Goal: Information Seeking & Learning: Learn about a topic

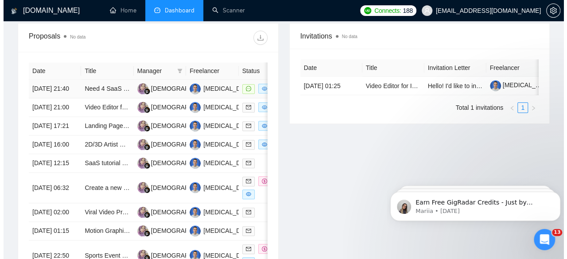
scroll to position [281, 0]
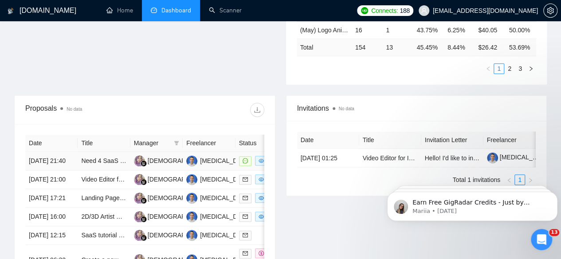
click at [71, 152] on td "[DATE] 21:40" at bounding box center [51, 161] width 52 height 19
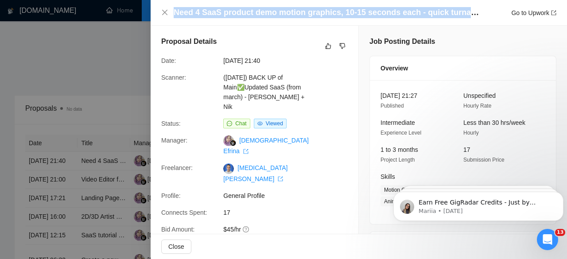
drag, startPoint x: 175, startPoint y: 14, endPoint x: 476, endPoint y: 12, distance: 301.5
click at [476, 12] on h4 "Need 4 SaaS product demo motion graphics, 10-15 seconds each - quick turnaround…" at bounding box center [327, 12] width 306 height 11
copy h4 "Need 4 SaaS product demo motion graphics, 10-15 seconds each - quick turnaroun"
drag, startPoint x: 125, startPoint y: 60, endPoint x: 128, endPoint y: 70, distance: 10.7
click at [123, 60] on div at bounding box center [283, 129] width 567 height 259
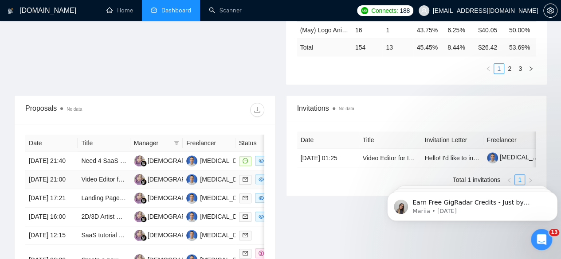
click at [48, 173] on td "[DATE] 21:00" at bounding box center [51, 180] width 52 height 19
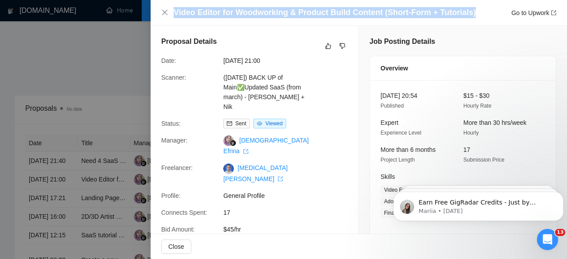
drag, startPoint x: 471, startPoint y: 9, endPoint x: 160, endPoint y: 13, distance: 310.4
click at [160, 13] on div "Video Editor for Woodworking & Product Build Content (Short-Form + Tutorials) G…" at bounding box center [359, 13] width 417 height 26
copy h4 "Video Editor for Woodworking & Product Build Content (Short-Form + Tutorials)"
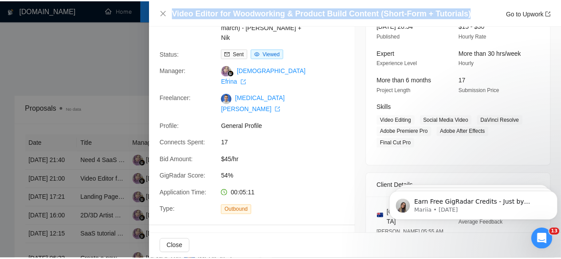
scroll to position [44, 0]
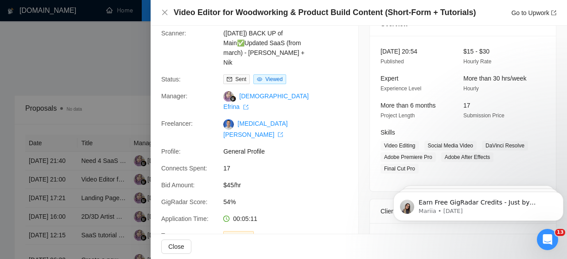
click at [122, 73] on div at bounding box center [283, 129] width 567 height 259
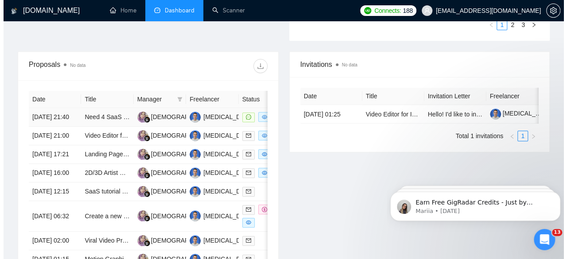
scroll to position [369, 0]
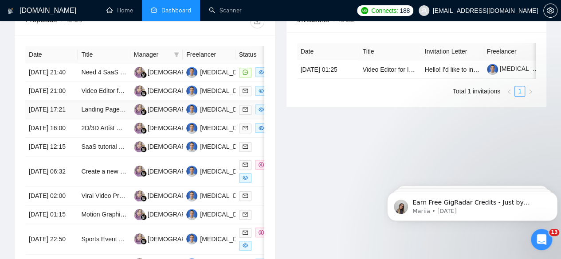
click at [59, 111] on td "[DATE] 17:21" at bounding box center [51, 110] width 52 height 19
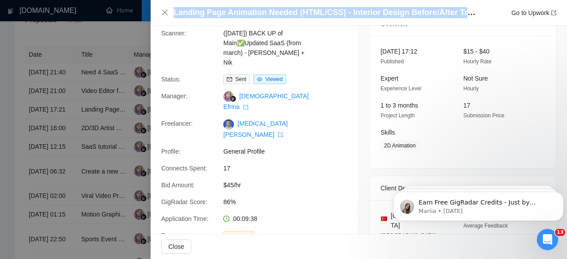
drag, startPoint x: 174, startPoint y: 10, endPoint x: 480, endPoint y: 14, distance: 305.5
click at [480, 14] on div "Landing Page Animation Needed (HTML/CSS) - Interior Design Before/After Transfo…" at bounding box center [365, 12] width 383 height 11
copy h4 "Landing Page Animation Needed (HTML/CSS) - Interior Design Before/After Transfor"
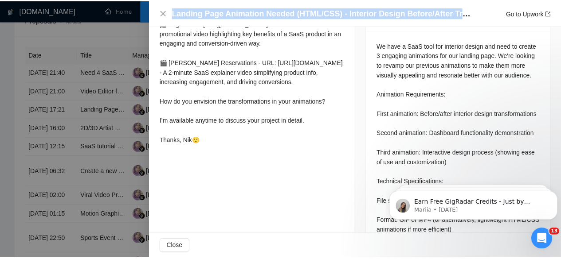
scroll to position [399, 0]
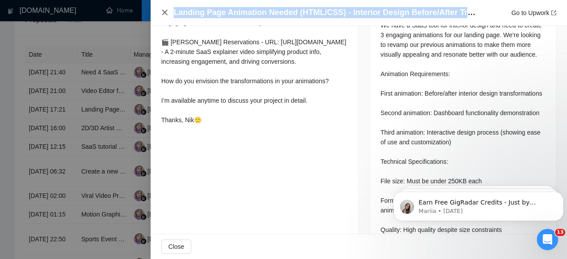
click at [163, 10] on icon "close" at bounding box center [164, 12] width 7 height 7
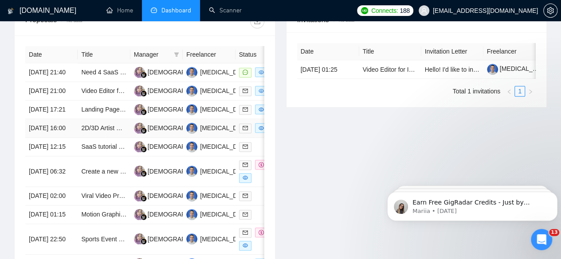
click at [59, 137] on td "[DATE] 16:00" at bounding box center [51, 128] width 52 height 19
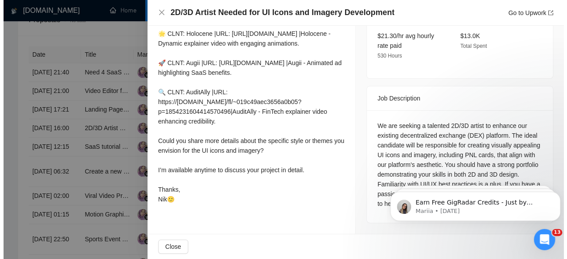
scroll to position [304, 0]
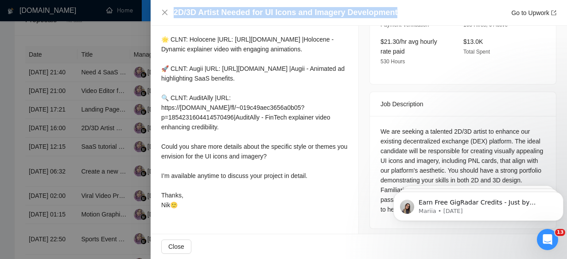
drag, startPoint x: 405, startPoint y: 8, endPoint x: 175, endPoint y: 12, distance: 230.1
click at [175, 12] on div "2D/3D Artist Needed for UI Icons and Imagery Development Go to Upwork" at bounding box center [365, 12] width 383 height 11
copy h4 "2D/3D Artist Needed for UI Icons and Imagery Development"
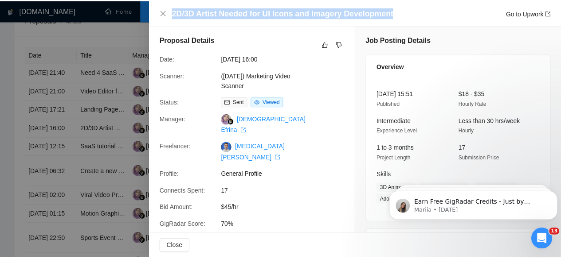
scroll to position [0, 0]
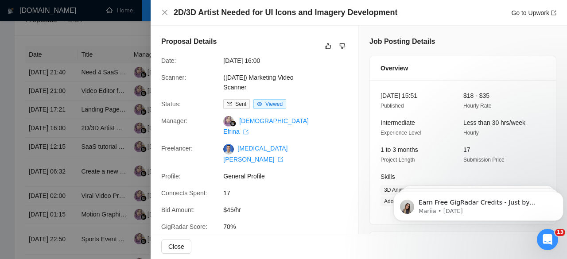
click at [98, 101] on div at bounding box center [283, 129] width 567 height 259
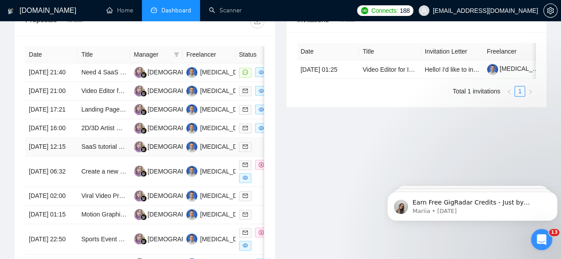
click at [57, 157] on td "[DATE] 12:15" at bounding box center [51, 147] width 52 height 19
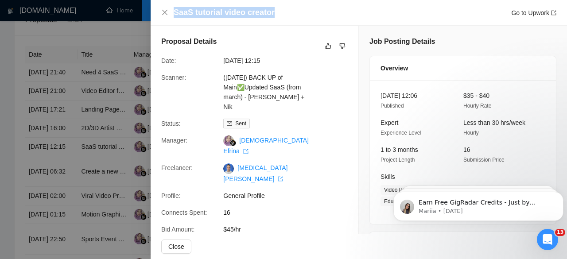
drag, startPoint x: 262, startPoint y: 15, endPoint x: 169, endPoint y: 12, distance: 92.7
click at [169, 12] on div "SaaS tutorial video creator Go to Upwork" at bounding box center [358, 12] width 395 height 11
copy h4 "SaaS tutorial video creator"
click at [98, 74] on div at bounding box center [283, 129] width 567 height 259
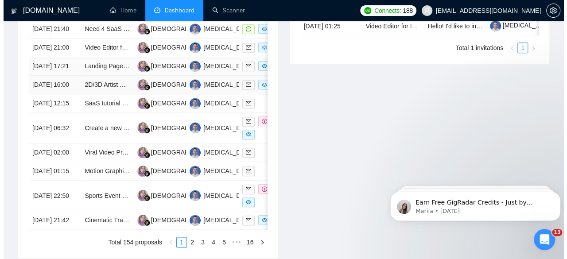
scroll to position [414, 0]
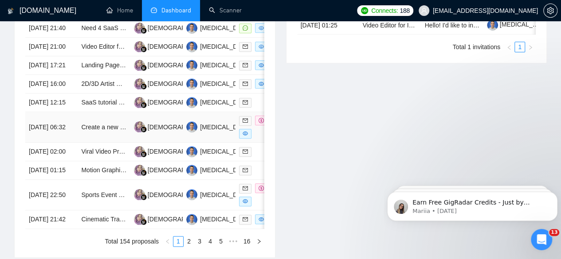
click at [59, 143] on td "[DATE] 06:32" at bounding box center [51, 127] width 52 height 31
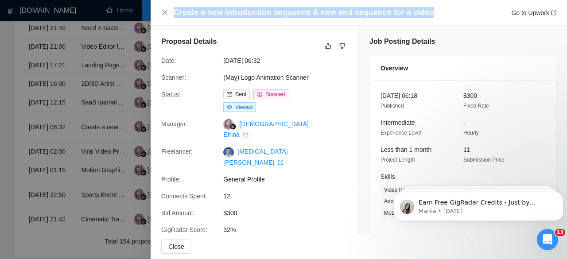
drag, startPoint x: 421, startPoint y: 12, endPoint x: 174, endPoint y: 14, distance: 247.4
click at [174, 14] on div "Create a new introduction sequence & new end sequence for a video Go to Upwork" at bounding box center [365, 12] width 383 height 11
copy h4 "Create a new introduction sequence & new end sequence for a video"
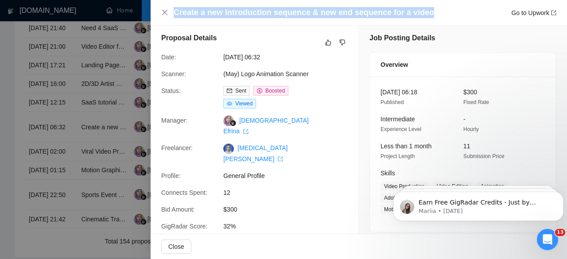
scroll to position [0, 0]
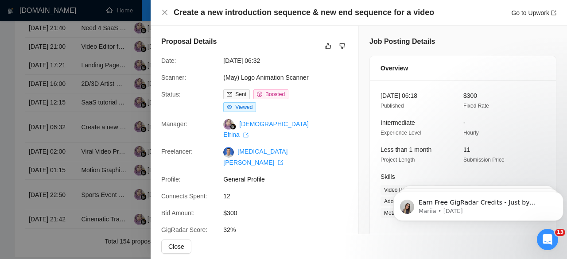
click at [111, 105] on div at bounding box center [283, 129] width 567 height 259
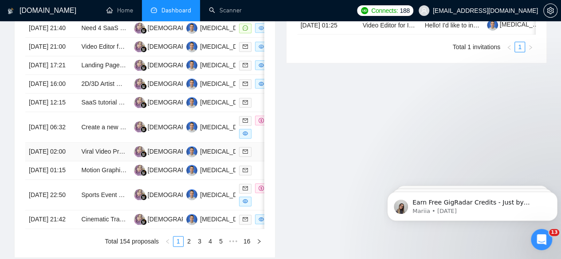
click at [60, 161] on td "[DATE] 02:00" at bounding box center [51, 152] width 52 height 19
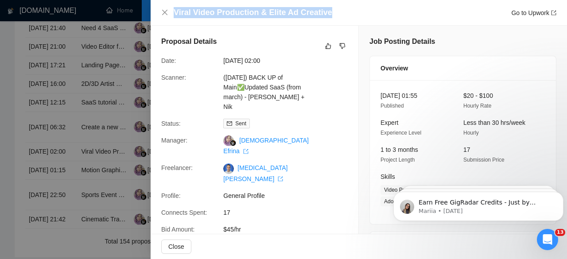
drag, startPoint x: 341, startPoint y: 13, endPoint x: 169, endPoint y: 16, distance: 172.1
click at [169, 16] on div "Viral Video Production & Elite Ad Creative Go to Upwork" at bounding box center [358, 12] width 395 height 11
copy h4 "Viral Video Production & Elite Ad Creative"
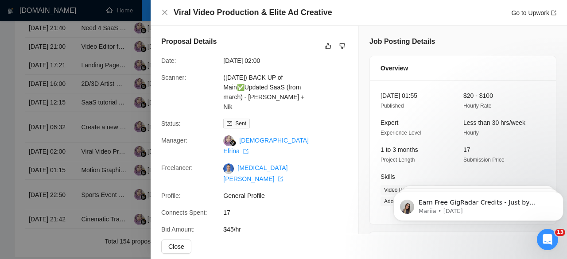
click at [119, 68] on div at bounding box center [283, 129] width 567 height 259
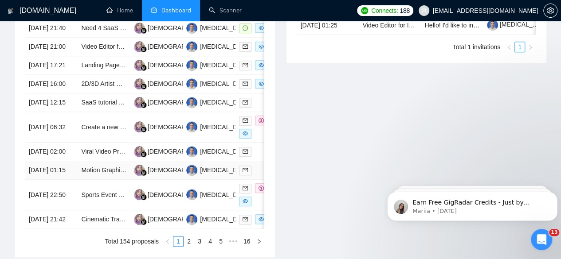
click at [64, 180] on td "[DATE] 01:15" at bounding box center [51, 170] width 52 height 19
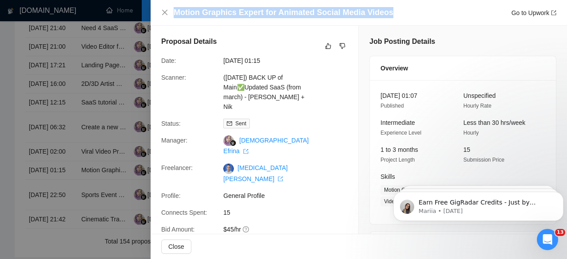
drag, startPoint x: 415, startPoint y: 12, endPoint x: 171, endPoint y: 14, distance: 244.3
click at [171, 14] on div "Motion Graphics Expert for Animated Social Media Videos Go to Upwork" at bounding box center [358, 12] width 395 height 11
copy h4 "Motion Graphics Expert for Animated Social Media Videos"
click at [164, 13] on icon "close" at bounding box center [164, 12] width 7 height 7
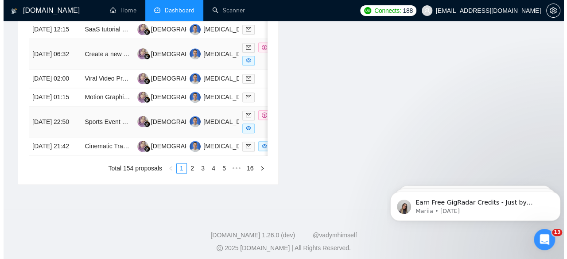
scroll to position [502, 0]
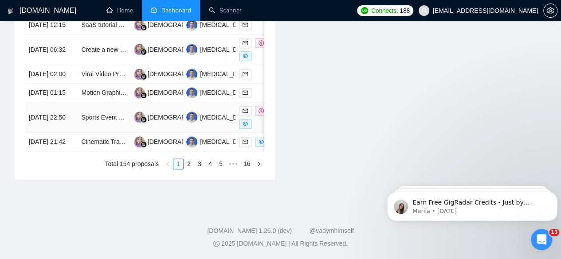
click at [55, 133] on td "[DATE] 22:50" at bounding box center [51, 117] width 52 height 31
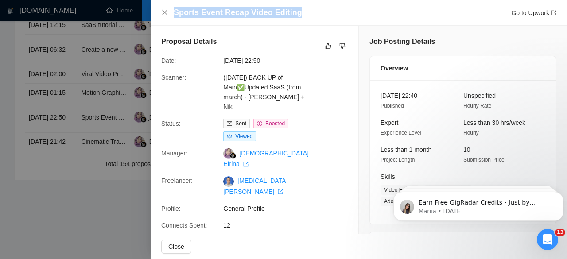
drag, startPoint x: 305, startPoint y: 10, endPoint x: 171, endPoint y: 17, distance: 134.5
click at [171, 17] on div "Sports Event Recap Video Editing Go to Upwork" at bounding box center [358, 12] width 395 height 11
copy h4 "Sports Event Recap Video Editing"
click at [82, 173] on div at bounding box center [283, 129] width 567 height 259
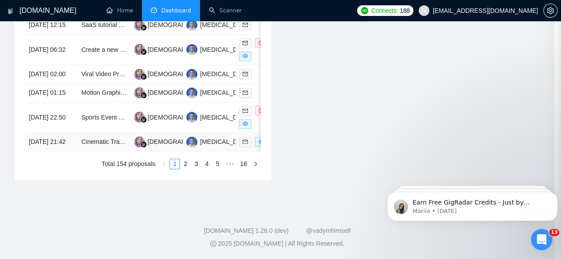
click at [52, 152] on td "[DATE] 21:42" at bounding box center [51, 142] width 52 height 19
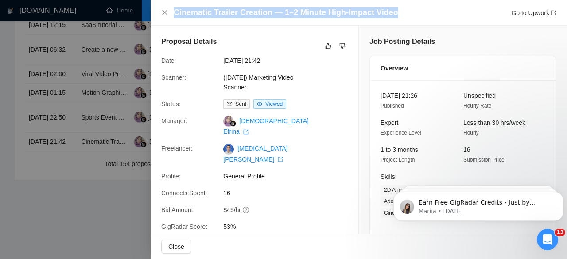
drag, startPoint x: 413, startPoint y: 7, endPoint x: 175, endPoint y: 13, distance: 238.6
click at [175, 13] on div "Cinematic Trailer Creation — 1–2 Minute High-Impact Video Go to Upwork" at bounding box center [365, 12] width 383 height 11
copy h4 "Cinematic Trailer Creation — 1–2 Minute High-Impact Video"
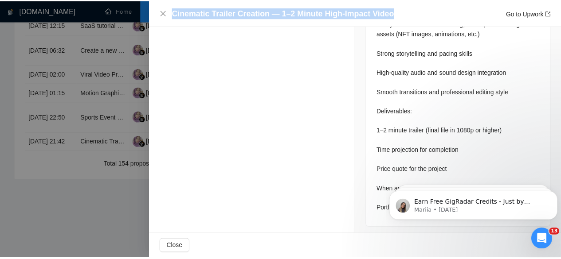
scroll to position [505, 0]
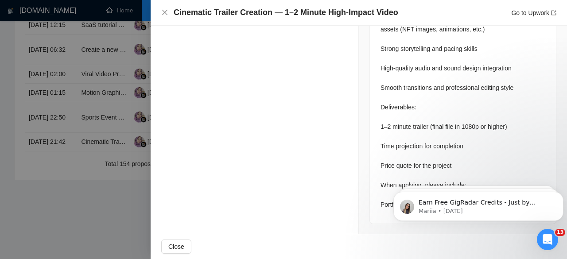
click at [124, 57] on div at bounding box center [283, 129] width 567 height 259
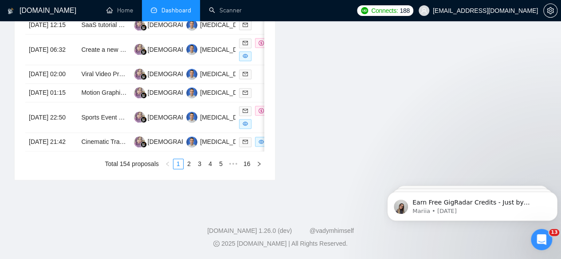
click at [187, 169] on link "2" at bounding box center [189, 164] width 10 height 10
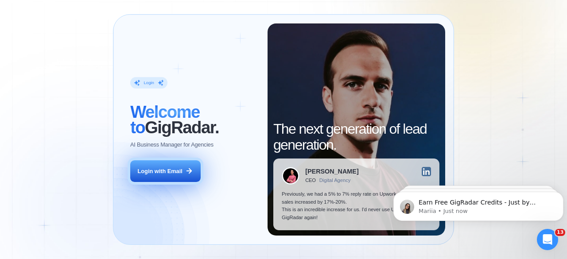
click at [186, 171] on icon at bounding box center [189, 171] width 8 height 8
